Goal: Task Accomplishment & Management: Complete application form

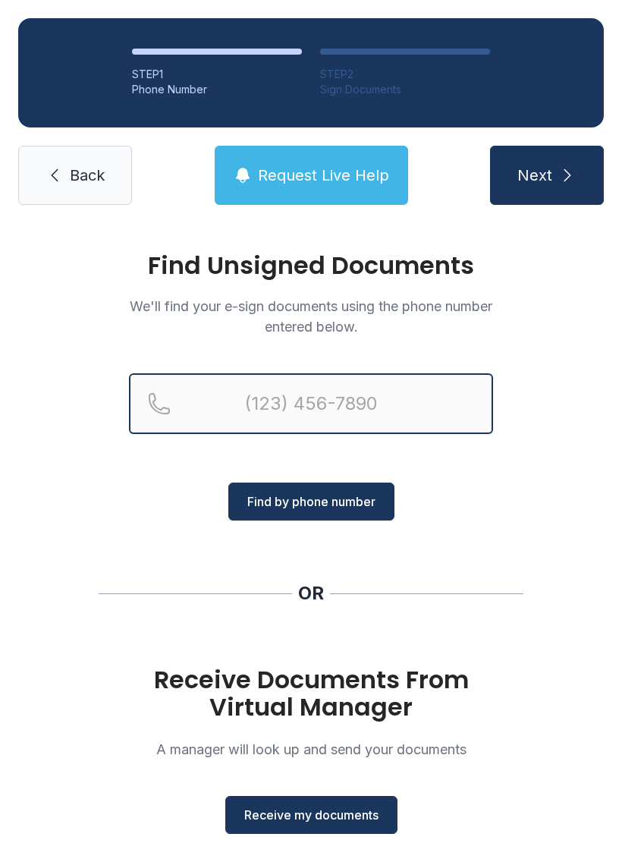
click at [394, 416] on input "Reservation phone number" at bounding box center [311, 403] width 364 height 61
type input "[PHONE_NUMBER]"
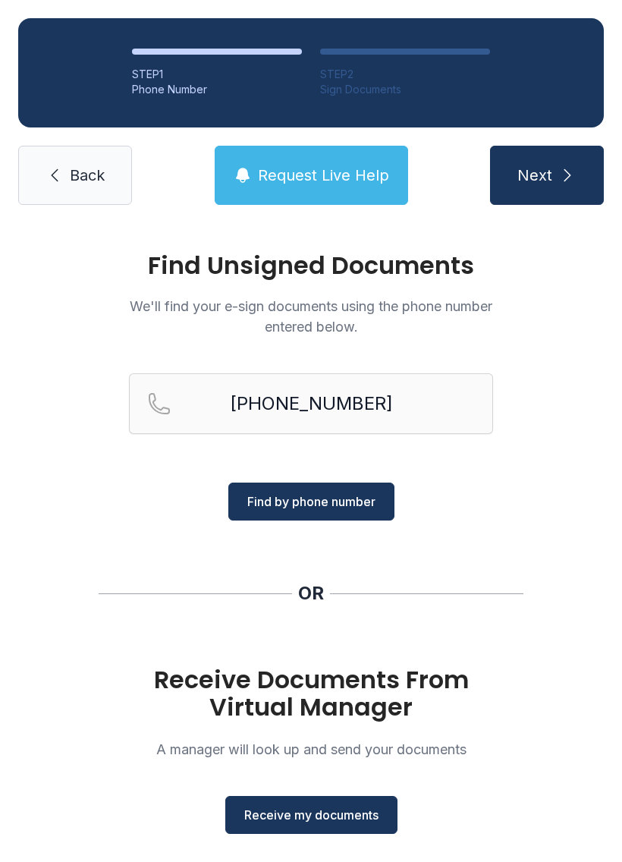
click at [351, 507] on span "Find by phone number" at bounding box center [311, 501] width 128 height 18
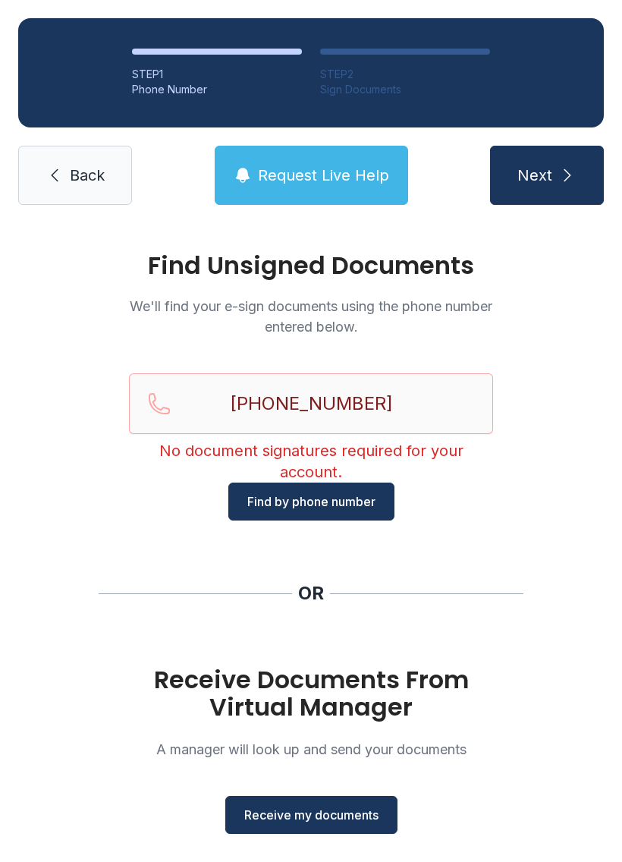
click at [64, 187] on link "Back" at bounding box center [75, 175] width 114 height 59
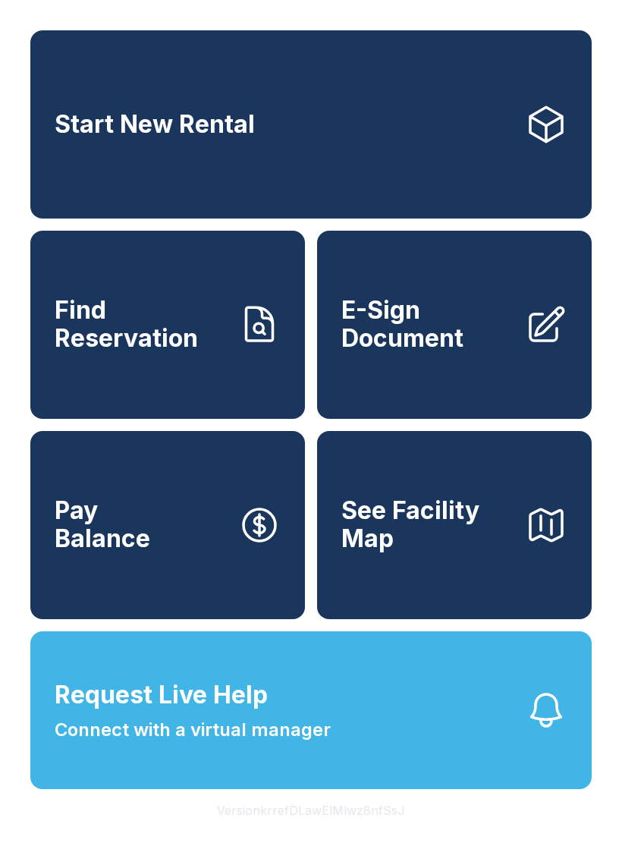
click at [419, 352] on span "E-Sign Document" at bounding box center [426, 324] width 171 height 55
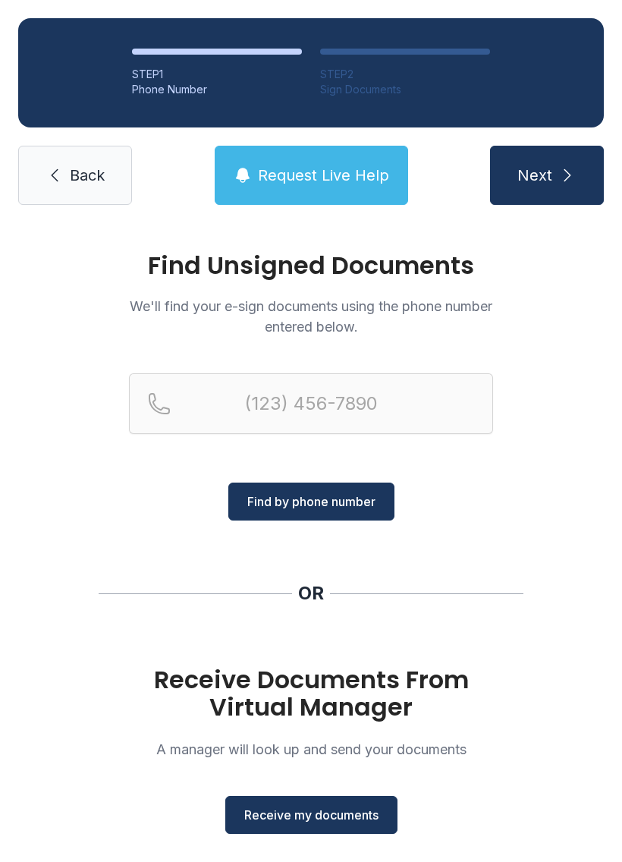
click at [343, 813] on span "Receive my documents" at bounding box center [311, 814] width 134 height 18
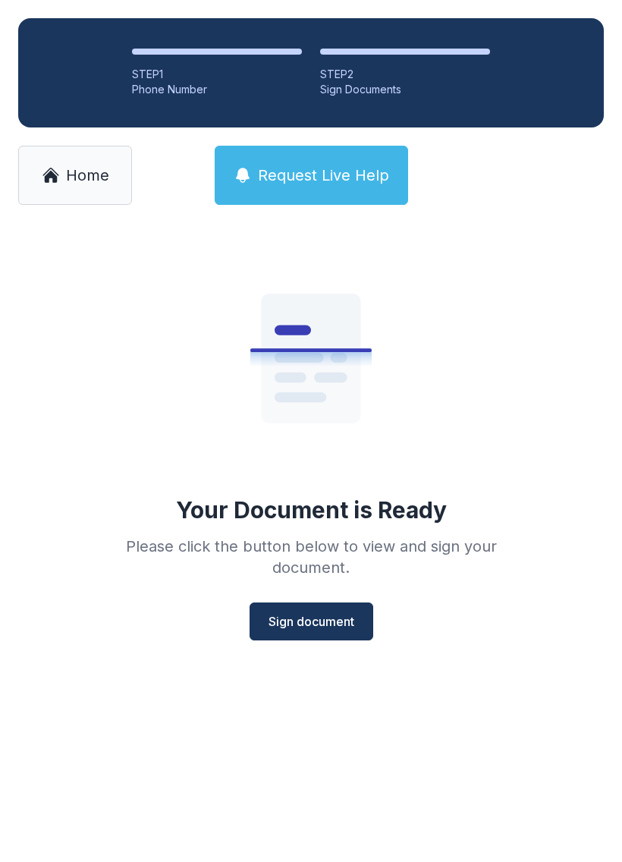
click at [324, 616] on span "Sign document" at bounding box center [311, 621] width 86 height 18
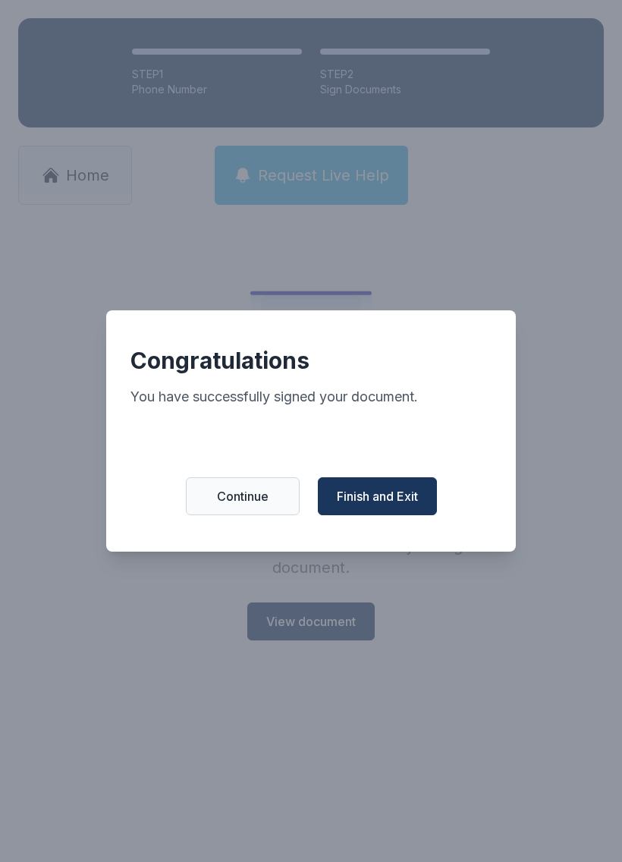
click at [399, 496] on span "Finish and Exit" at bounding box center [377, 496] width 81 height 18
